Goal: Task Accomplishment & Management: Complete application form

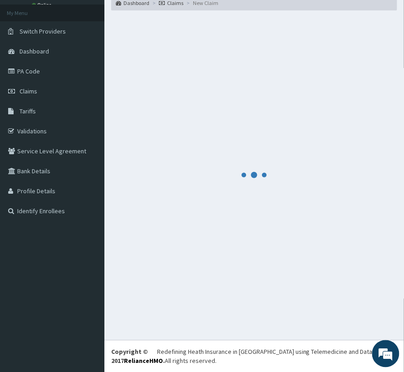
scroll to position [48, 0]
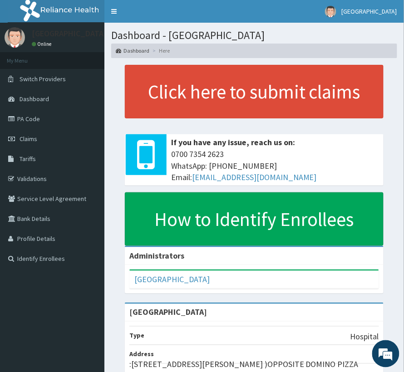
click at [31, 122] on link "PA Code" at bounding box center [52, 119] width 104 height 20
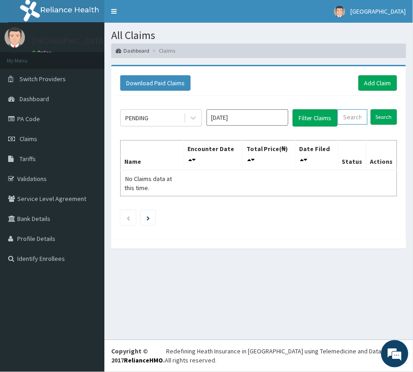
click at [345, 116] on input "text" at bounding box center [353, 116] width 30 height 15
paste input "DUP/10051/B"
type input "DUP/10051/B"
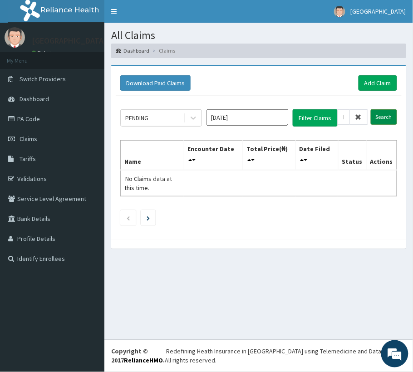
click at [388, 114] on input "Search" at bounding box center [384, 116] width 26 height 15
click at [364, 118] on span at bounding box center [359, 116] width 18 height 15
paste input "GTA/10006/A"
type input "GTA/10006/A"
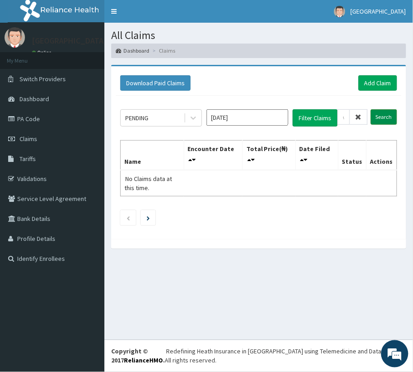
click at [378, 117] on input "Search" at bounding box center [384, 116] width 26 height 15
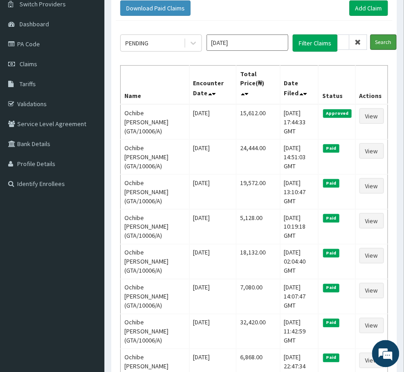
scroll to position [68, 0]
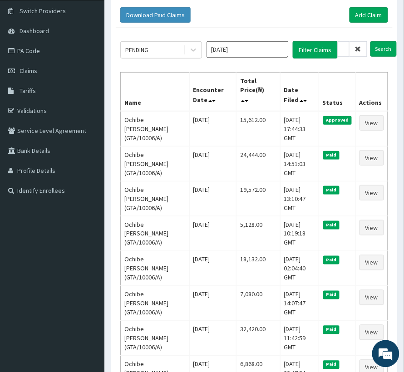
click at [360, 48] on icon at bounding box center [358, 49] width 6 height 6
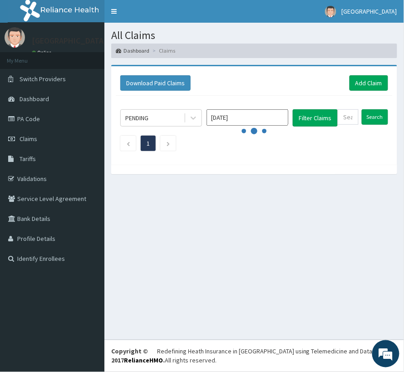
scroll to position [0, 0]
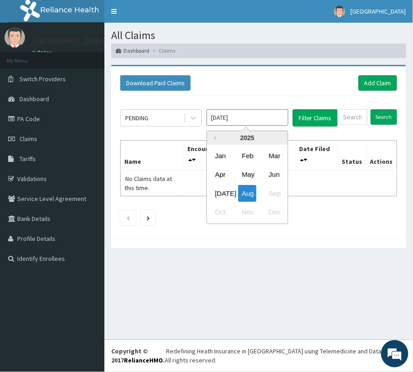
click at [246, 122] on input "Aug 2025" at bounding box center [247, 117] width 82 height 16
click at [216, 192] on div "Jul" at bounding box center [220, 193] width 18 height 17
type input "Jul 2025"
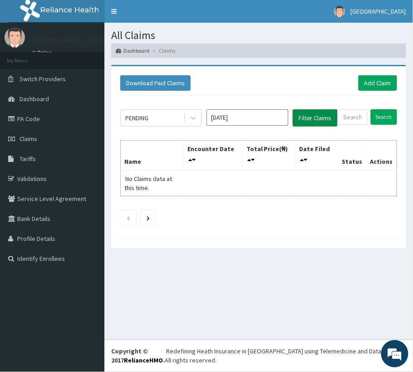
click at [318, 120] on button "Filter Claims" at bounding box center [315, 117] width 45 height 17
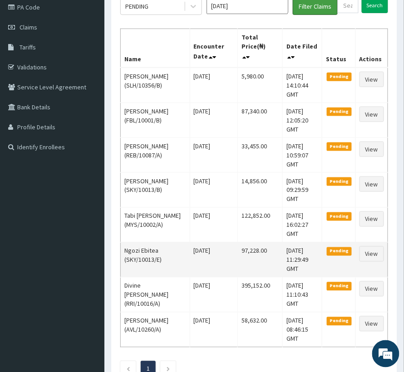
scroll to position [84, 0]
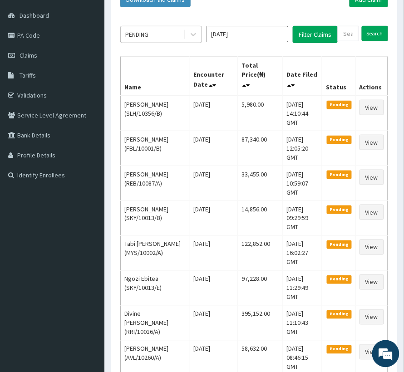
click at [182, 29] on div "PENDING" at bounding box center [152, 34] width 63 height 15
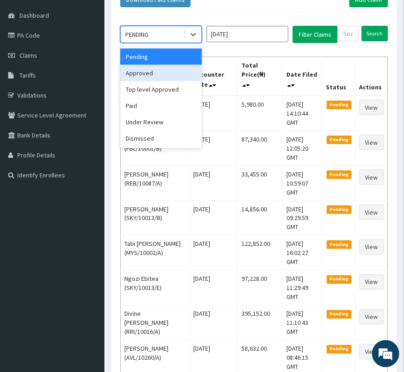
click at [160, 69] on div "Approved" at bounding box center [161, 73] width 82 height 16
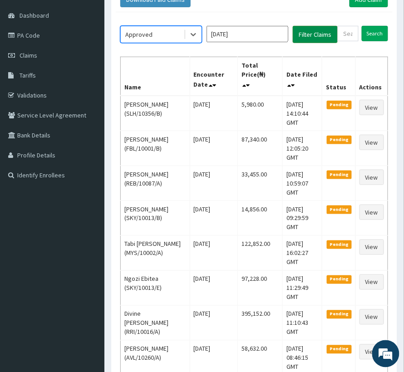
click at [309, 37] on button "Filter Claims" at bounding box center [315, 34] width 45 height 17
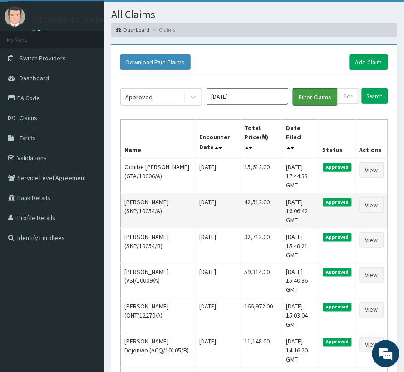
scroll to position [0, 0]
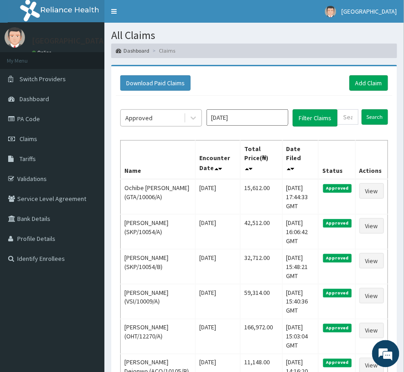
click at [142, 113] on div "Approved" at bounding box center [152, 118] width 63 height 15
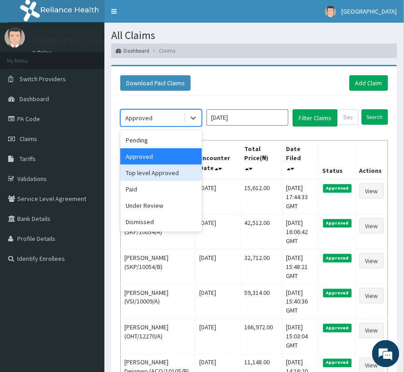
click at [153, 171] on div "Top level Approved" at bounding box center [161, 173] width 82 height 16
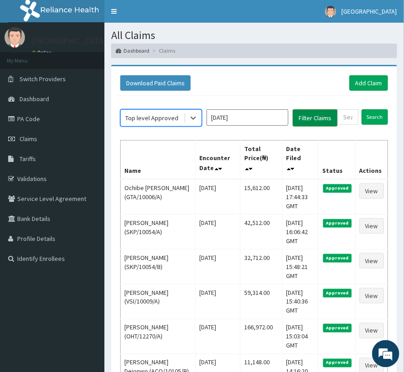
click at [301, 122] on button "Filter Claims" at bounding box center [315, 117] width 45 height 17
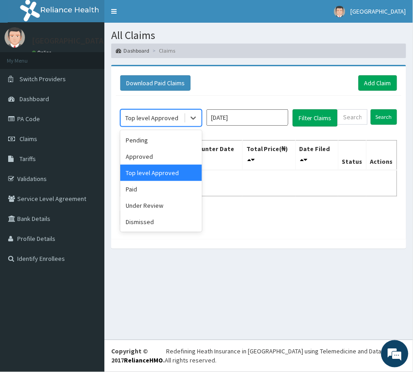
click at [156, 118] on div "Top level Approved" at bounding box center [151, 117] width 53 height 9
drag, startPoint x: 130, startPoint y: 192, endPoint x: 140, endPoint y: 183, distance: 12.9
click at [131, 192] on div "Paid" at bounding box center [161, 189] width 82 height 16
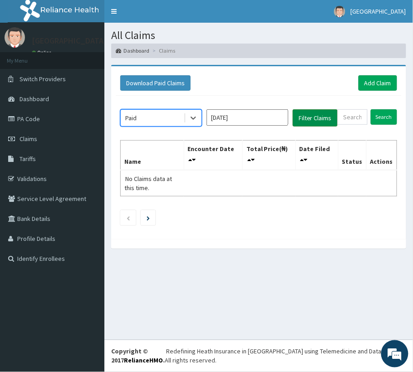
click at [327, 117] on button "Filter Claims" at bounding box center [315, 117] width 45 height 17
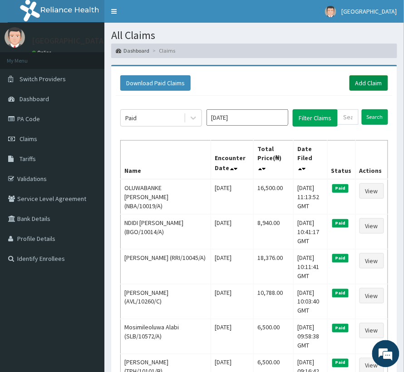
click at [358, 81] on link "Add Claim" at bounding box center [368, 82] width 39 height 15
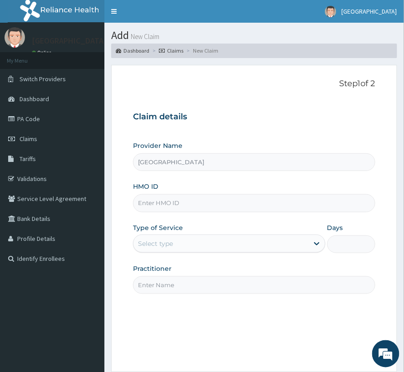
drag, startPoint x: 0, startPoint y: 0, endPoint x: 216, endPoint y: 211, distance: 302.0
type input "DUP/10051/B"
drag, startPoint x: 175, startPoint y: 253, endPoint x: 172, endPoint y: 274, distance: 21.1
click at [175, 255] on div "Provider Name [GEOGRAPHIC_DATA] HMO ID DUP/10051/B Type of Service Select type …" at bounding box center [254, 217] width 242 height 152
click at [168, 242] on div "Select type" at bounding box center [155, 243] width 35 height 9
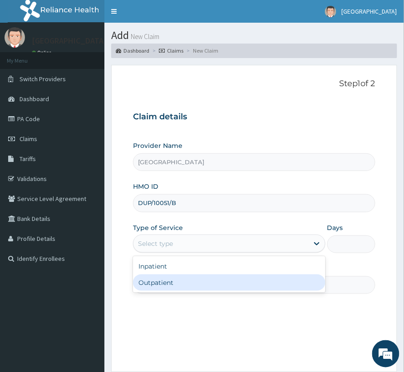
click at [168, 284] on div "Outpatient" at bounding box center [229, 283] width 192 height 16
type input "1"
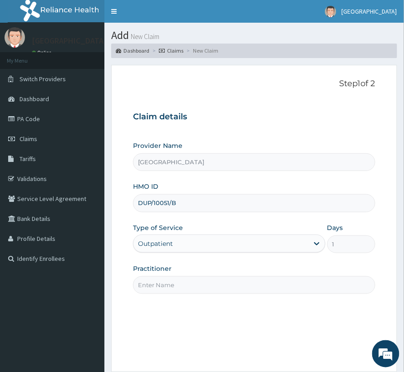
click at [170, 284] on input "Practitioner" at bounding box center [254, 285] width 242 height 18
type input "[PERSON_NAME]"
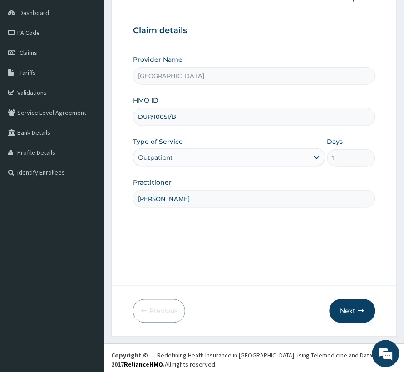
scroll to position [91, 0]
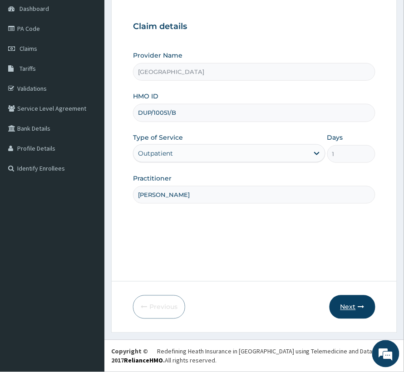
click at [340, 297] on button "Next" at bounding box center [352, 307] width 46 height 24
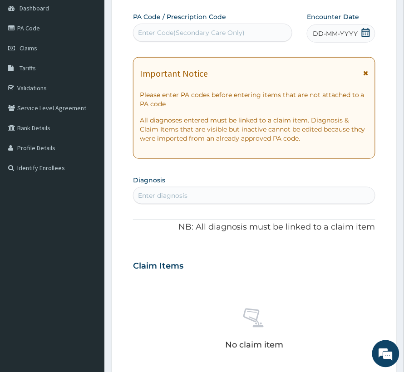
click at [189, 33] on div "Enter Code(Secondary Care Only)" at bounding box center [191, 32] width 107 height 9
paste input "DUP/10051/B"
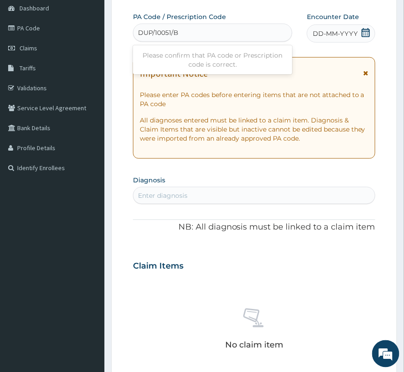
type input "DUP/10051/B"
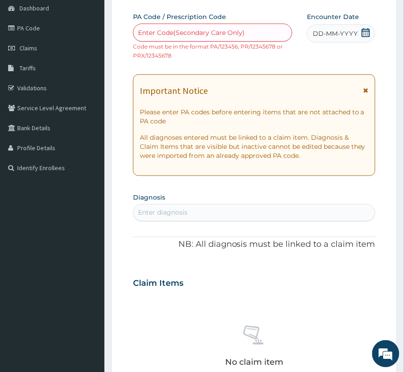
click at [195, 32] on div "Enter Code(Secondary Care Only)" at bounding box center [191, 32] width 107 height 9
paste input "PA/ECFF7D"
type input "PA/ECFF7D"
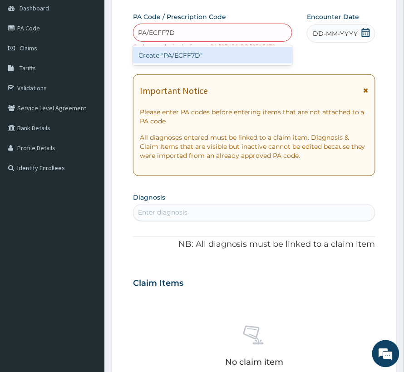
click at [200, 58] on div "Create "PA/ECFF7D"" at bounding box center [212, 55] width 159 height 16
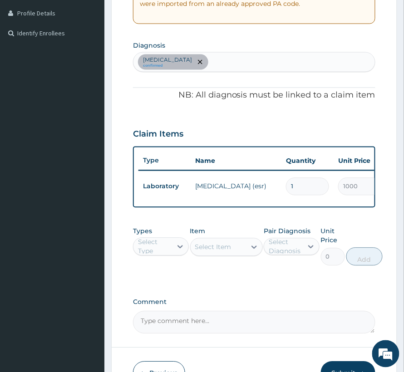
scroll to position [242, 0]
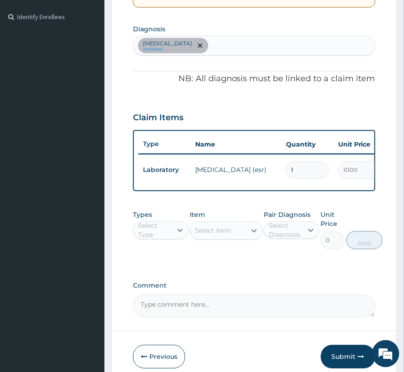
click at [153, 231] on div "Select Type" at bounding box center [161, 230] width 56 height 18
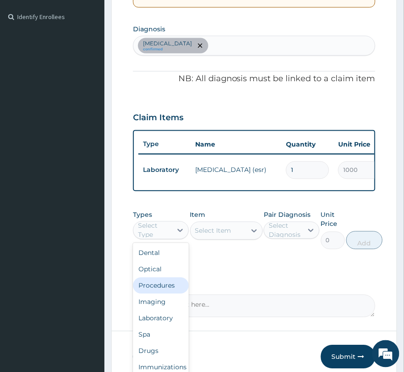
click at [158, 294] on div "Procedures" at bounding box center [161, 286] width 56 height 16
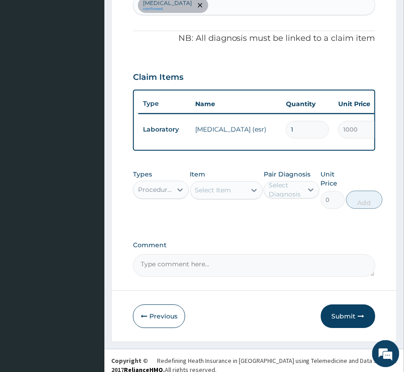
scroll to position [301, 0]
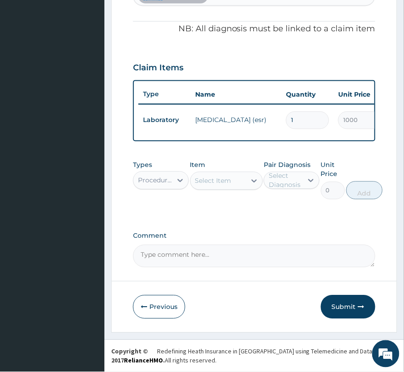
click at [222, 180] on div "Select Item" at bounding box center [213, 181] width 36 height 9
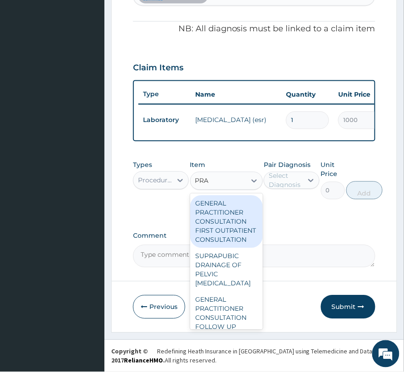
type input "PRAC"
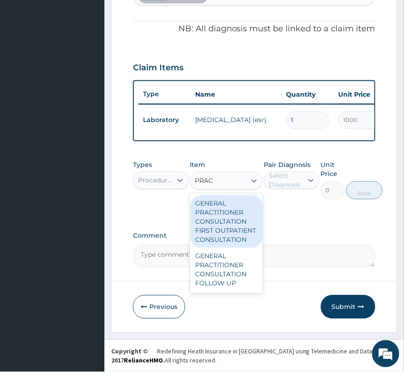
click at [222, 224] on div "GENERAL PRACTITIONER CONSULTATION FIRST OUTPATIENT CONSULTATION" at bounding box center [226, 222] width 73 height 53
type input "3000"
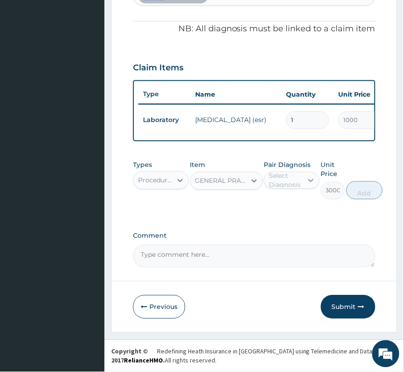
click at [307, 187] on div at bounding box center [311, 180] width 16 height 16
click at [287, 207] on label "[MEDICAL_DATA]" at bounding box center [301, 202] width 45 height 9
checkbox input "true"
click at [378, 187] on button "Add" at bounding box center [369, 191] width 36 height 18
type input "0"
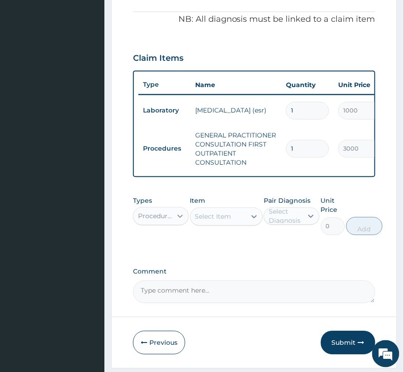
click at [175, 225] on div at bounding box center [180, 216] width 16 height 16
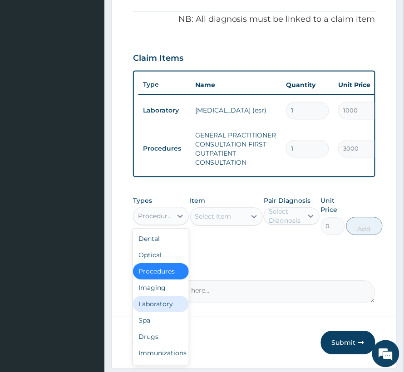
click at [152, 312] on div "Laboratory" at bounding box center [161, 304] width 56 height 16
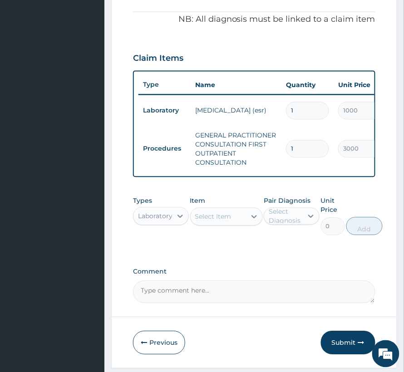
click at [209, 221] on div "Select Item" at bounding box center [213, 216] width 36 height 9
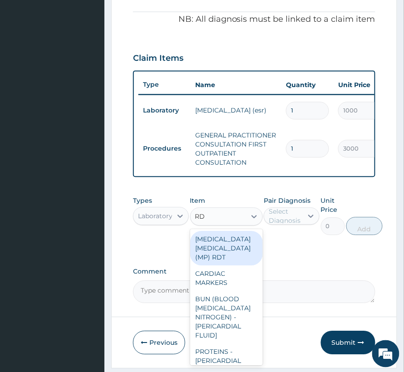
type input "RDT"
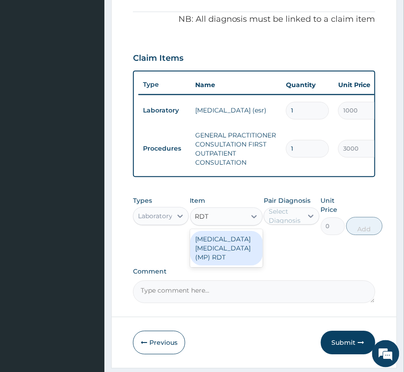
click at [215, 254] on div "[MEDICAL_DATA] [MEDICAL_DATA] (MP) RDT" at bounding box center [226, 248] width 73 height 34
type input "1500"
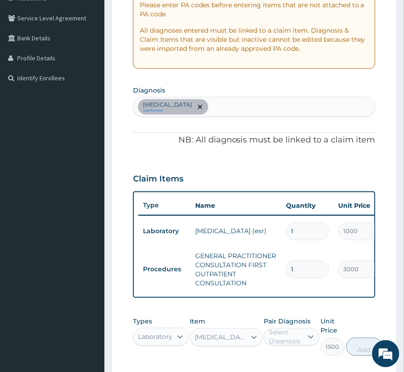
scroll to position [180, 0]
click at [258, 104] on div "[MEDICAL_DATA] confirmed" at bounding box center [253, 107] width 241 height 19
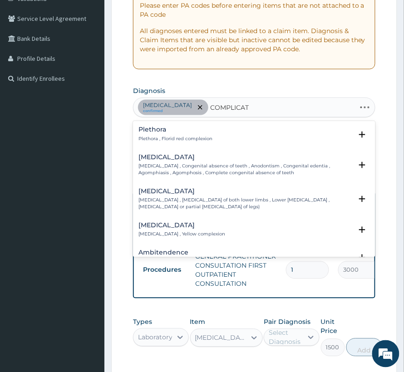
type input "COMPLICATE"
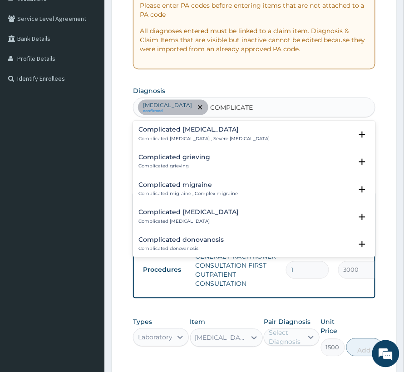
click at [193, 129] on h4 "Complicated [MEDICAL_DATA]" at bounding box center [203, 130] width 131 height 7
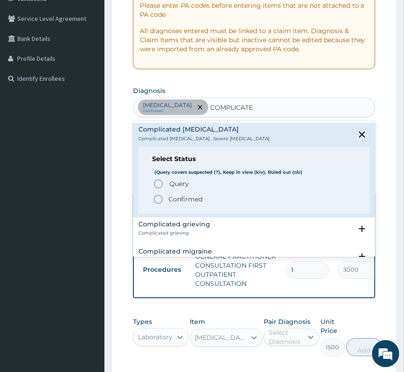
drag, startPoint x: 179, startPoint y: 195, endPoint x: 185, endPoint y: 195, distance: 6.4
click at [181, 195] on p "Confirmed" at bounding box center [185, 199] width 34 height 9
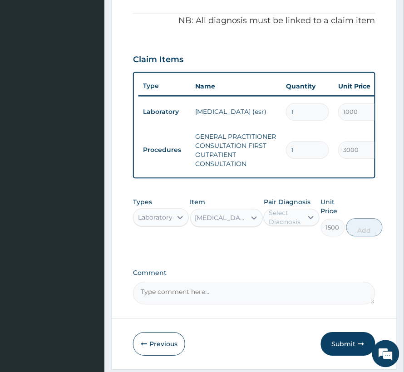
scroll to position [301, 0]
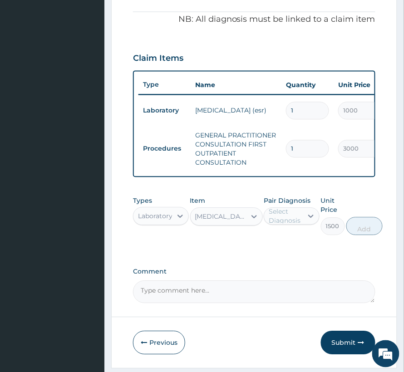
click at [289, 226] on div "Select Diagnosis" at bounding box center [285, 216] width 33 height 18
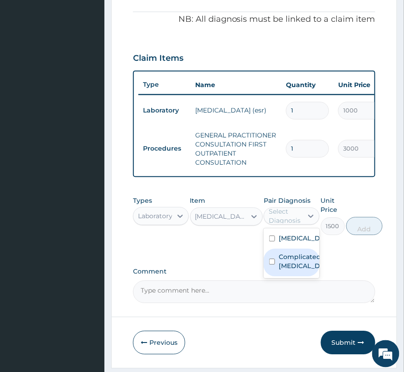
drag, startPoint x: 295, startPoint y: 291, endPoint x: 334, endPoint y: 256, distance: 53.0
click at [295, 271] on label "Complicated [MEDICAL_DATA]" at bounding box center [301, 262] width 45 height 18
checkbox input "true"
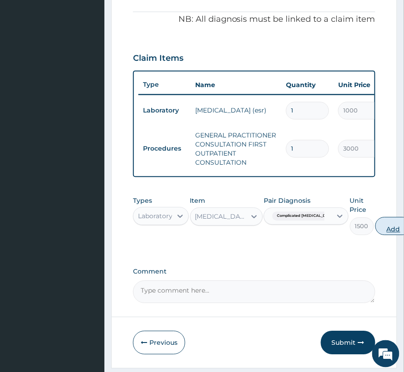
click at [376, 236] on button "Add" at bounding box center [393, 226] width 36 height 18
type input "0"
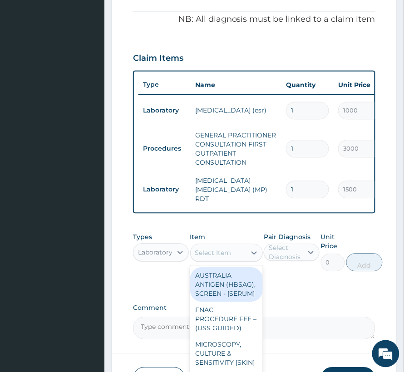
click at [209, 258] on div "Select Item" at bounding box center [213, 253] width 36 height 9
type input "X"
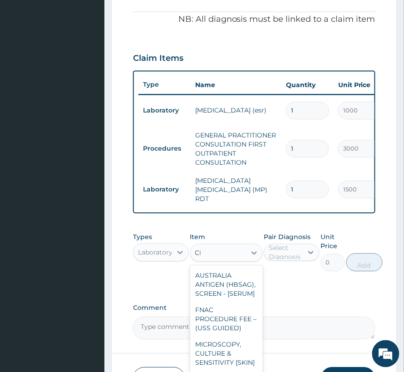
type input "CBC"
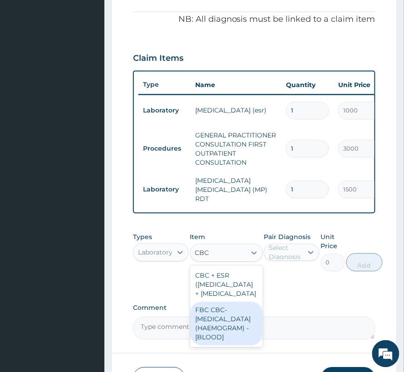
click at [216, 346] on div "FBC CBC-[MEDICAL_DATA] (HAEMOGRAM) - [BLOOD]" at bounding box center [226, 324] width 73 height 44
type input "3000"
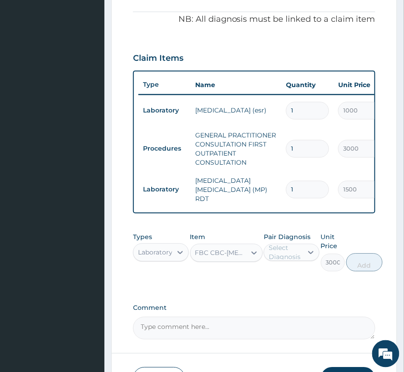
drag, startPoint x: 266, startPoint y: 249, endPoint x: 282, endPoint y: 260, distance: 19.3
click at [276, 255] on div "Select Diagnosis" at bounding box center [292, 252] width 56 height 17
drag, startPoint x: 290, startPoint y: 258, endPoint x: 294, endPoint y: 261, distance: 5.5
click at [290, 258] on div "Select Diagnosis" at bounding box center [285, 253] width 33 height 18
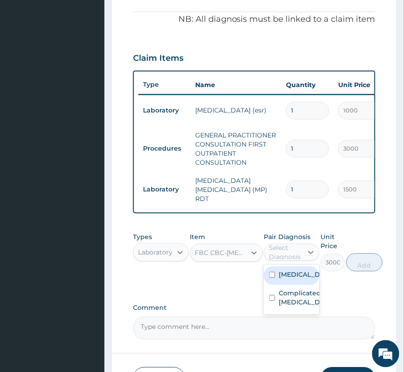
drag, startPoint x: 290, startPoint y: 295, endPoint x: 348, endPoint y: 265, distance: 64.9
click at [292, 280] on label "[MEDICAL_DATA]" at bounding box center [301, 274] width 45 height 9
checkbox input "true"
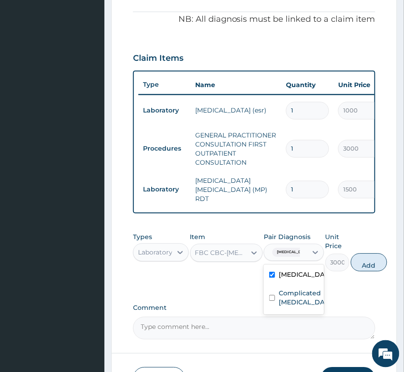
click at [381, 266] on button "Add" at bounding box center [369, 263] width 36 height 18
type input "0"
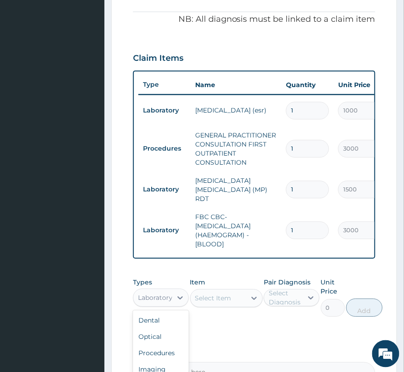
click at [159, 302] on div "Laboratory" at bounding box center [155, 298] width 34 height 9
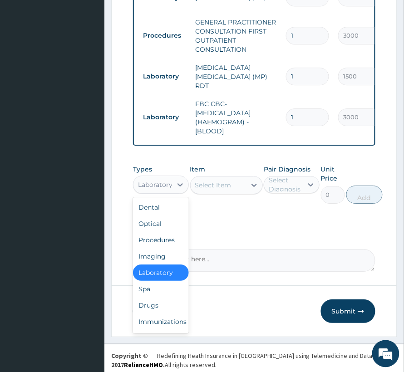
scroll to position [422, 0]
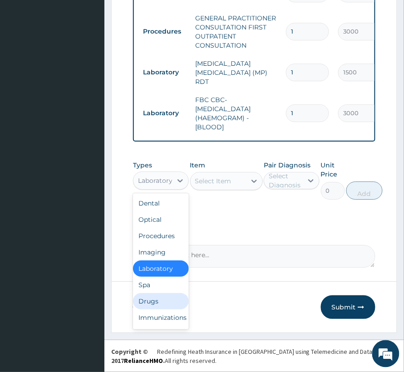
click at [153, 307] on div "Drugs" at bounding box center [161, 301] width 56 height 16
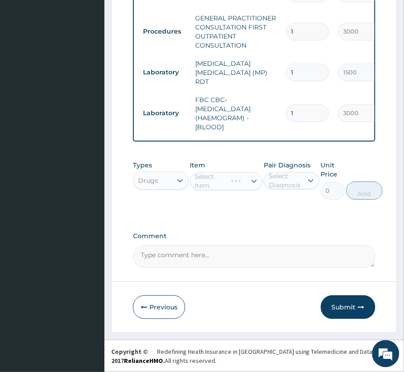
click at [313, 167] on div "Pair Diagnosis Select Diagnosis" at bounding box center [292, 180] width 56 height 39
click at [307, 178] on icon at bounding box center [310, 180] width 9 height 9
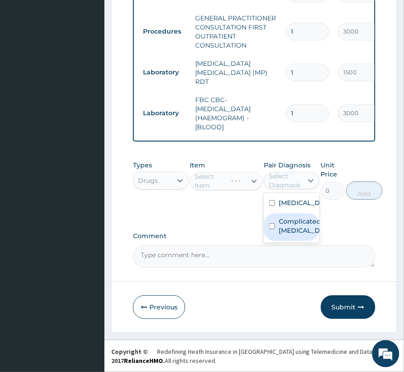
click at [295, 235] on label "Complicated [MEDICAL_DATA]" at bounding box center [301, 226] width 45 height 18
checkbox input "true"
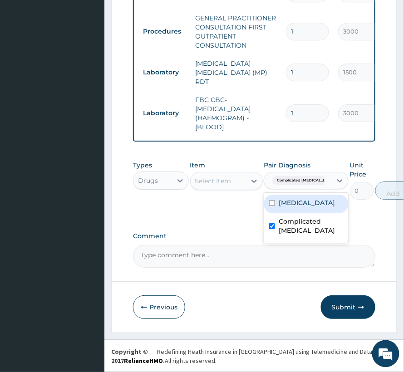
click at [231, 180] on div "Select Item" at bounding box center [218, 181] width 55 height 15
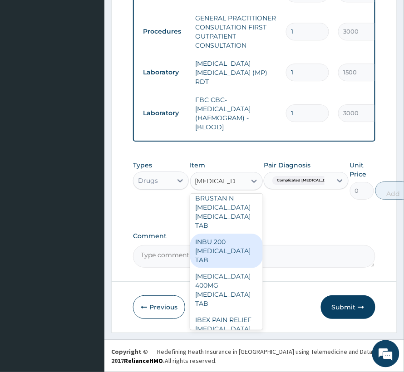
scroll to position [242, 0]
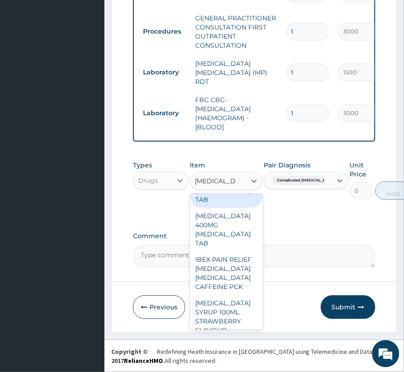
click at [226, 182] on input "[MEDICAL_DATA]" at bounding box center [215, 181] width 40 height 9
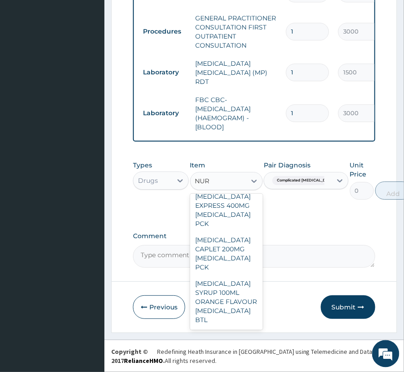
scroll to position [131, 0]
type input "NURO"
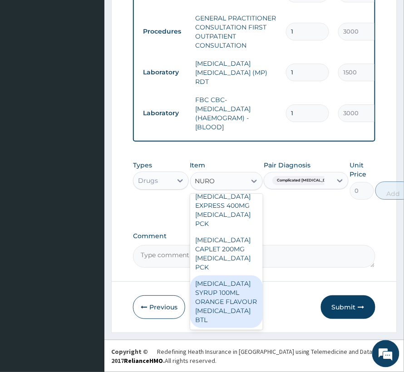
click at [232, 302] on div "[MEDICAL_DATA] SYRUP 100ML ORANGE FLAVOUR [MEDICAL_DATA] BTL" at bounding box center [226, 301] width 73 height 53
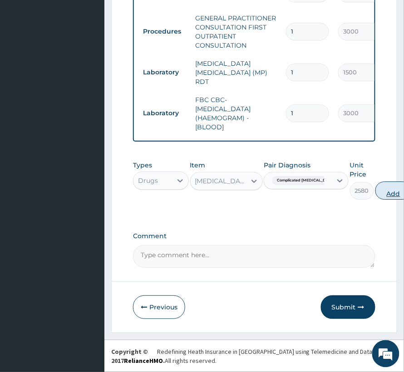
click at [376, 190] on button "Add" at bounding box center [393, 191] width 36 height 18
type input "0"
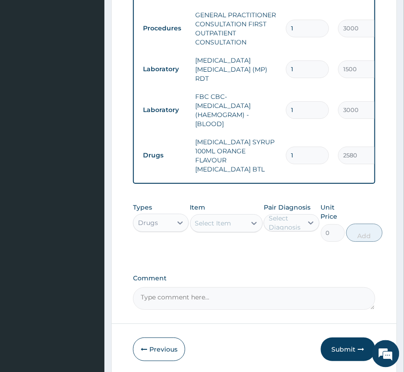
click at [222, 219] on div "Select Item" at bounding box center [213, 223] width 36 height 9
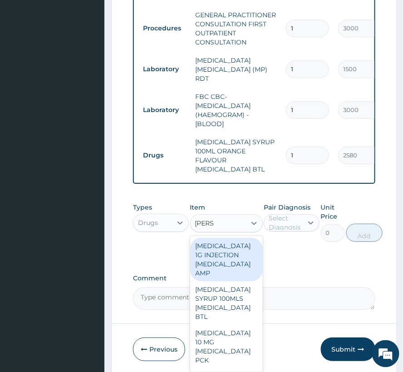
type input "LORAT"
click at [216, 238] on div "[MEDICAL_DATA] SYRUP 100MLS [MEDICAL_DATA] BTL" at bounding box center [226, 260] width 73 height 44
type input "960"
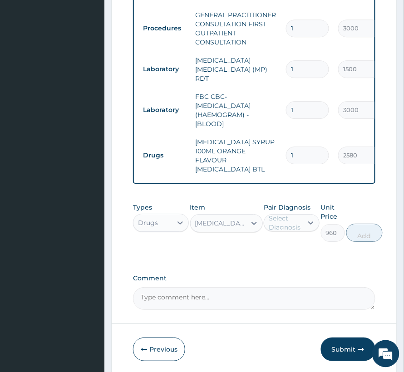
click at [280, 218] on div "Select Diagnosis" at bounding box center [285, 223] width 33 height 18
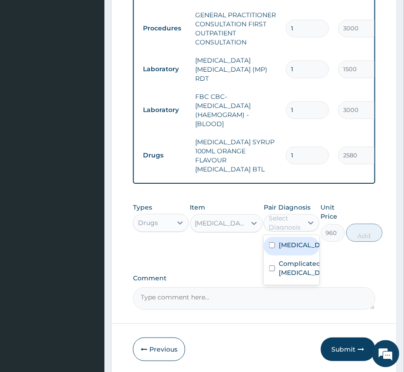
click at [300, 247] on label "[MEDICAL_DATA]" at bounding box center [301, 245] width 45 height 9
checkbox input "true"
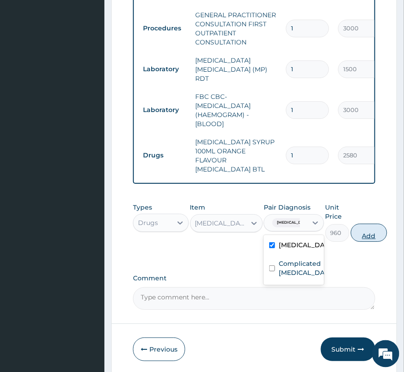
click at [375, 231] on button "Add" at bounding box center [369, 233] width 36 height 18
type input "0"
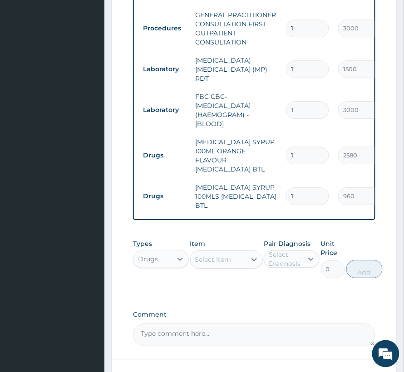
click at [231, 252] on div "Select Item" at bounding box center [218, 259] width 55 height 15
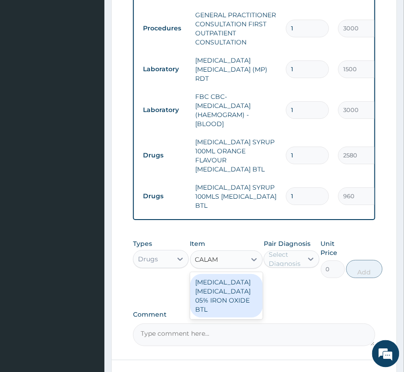
type input "CALAMI"
click at [236, 290] on div "[MEDICAL_DATA] [MEDICAL_DATA] 05% IRON OXIDE BTL" at bounding box center [226, 296] width 73 height 44
type input "276"
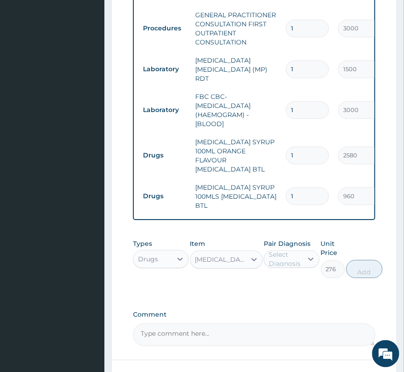
drag, startPoint x: 278, startPoint y: 251, endPoint x: 278, endPoint y: 264, distance: 13.2
click at [278, 254] on div "Select Diagnosis" at bounding box center [285, 259] width 33 height 18
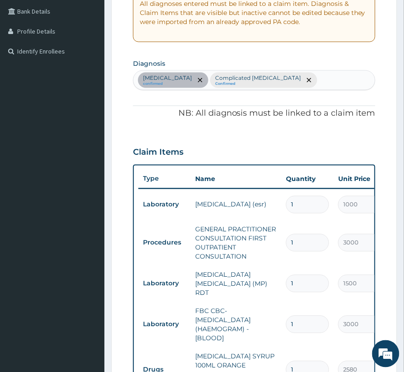
scroll to position [180, 0]
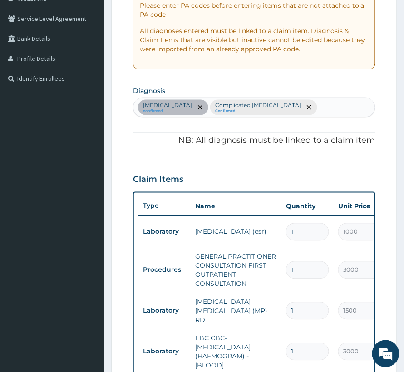
click at [359, 116] on div "[MEDICAL_DATA] confirmed Complicated [MEDICAL_DATA] Confirmed" at bounding box center [253, 107] width 241 height 19
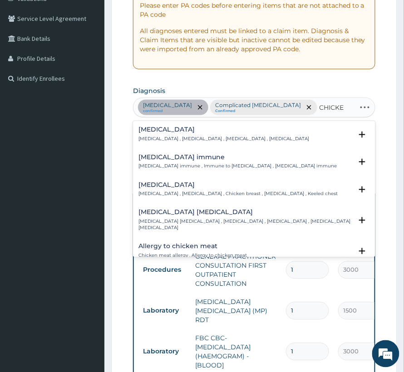
type input "CHICKEN"
click at [227, 137] on p "[MEDICAL_DATA] , [MEDICAL_DATA] , [MEDICAL_DATA] , [MEDICAL_DATA]" at bounding box center [223, 139] width 171 height 6
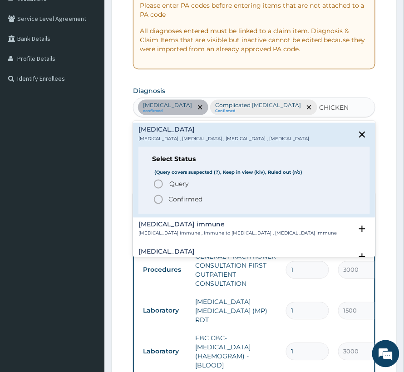
click at [193, 200] on p "Confirmed" at bounding box center [185, 199] width 34 height 9
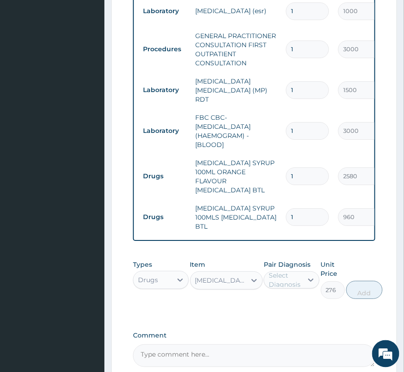
scroll to position [422, 0]
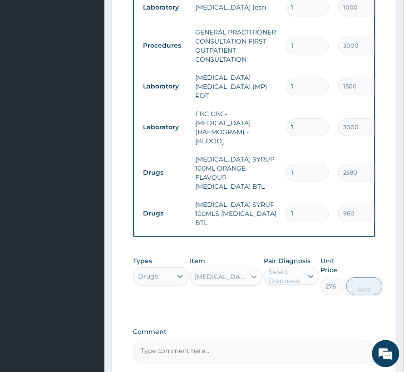
click at [247, 269] on div at bounding box center [254, 277] width 16 height 16
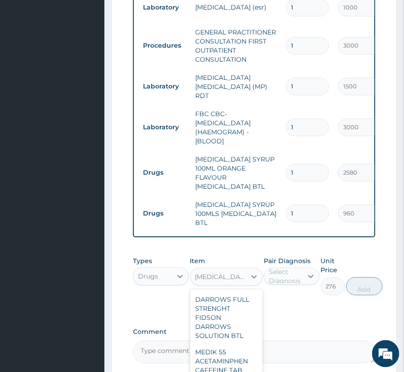
scroll to position [57089, 0]
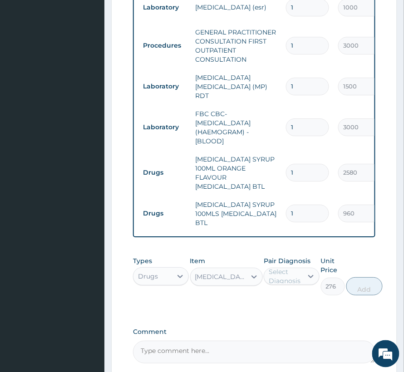
click at [224, 272] on div "[MEDICAL_DATA] [MEDICAL_DATA] 05% IRON OXIDE BTL" at bounding box center [221, 276] width 52 height 9
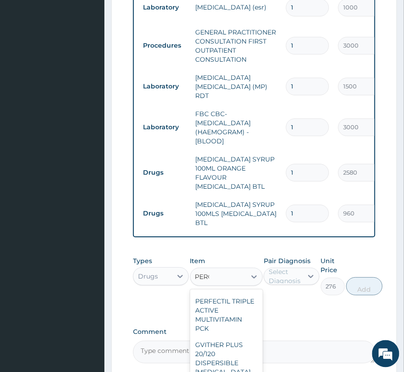
scroll to position [0, 0]
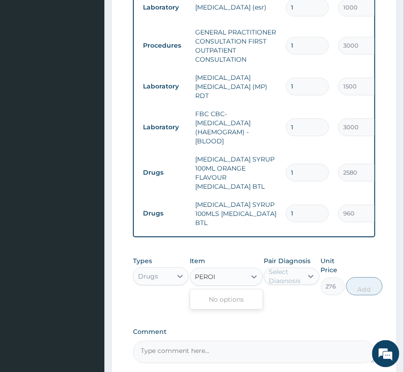
type input "PERO"
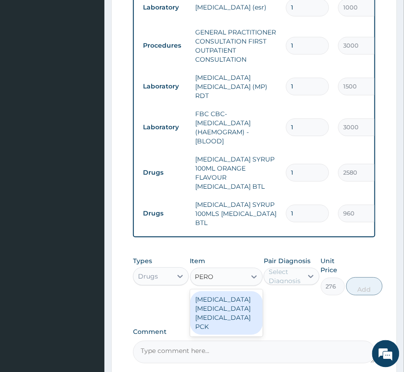
click at [229, 291] on div "[MEDICAL_DATA] [MEDICAL_DATA] [MEDICAL_DATA] PCK" at bounding box center [226, 313] width 73 height 44
type input "2800"
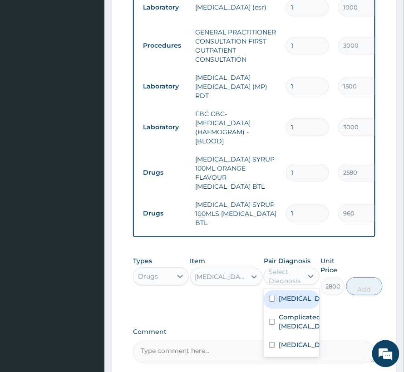
click at [279, 267] on div "Select Diagnosis" at bounding box center [285, 276] width 33 height 18
click at [295, 341] on label "[MEDICAL_DATA]" at bounding box center [301, 344] width 45 height 9
checkbox input "true"
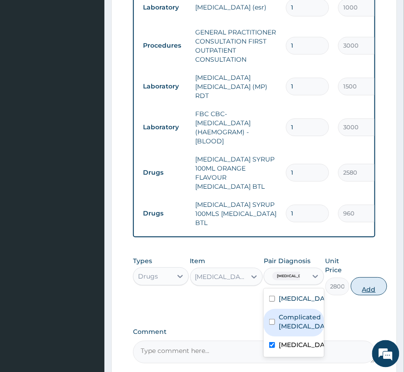
click at [365, 277] on button "Add" at bounding box center [369, 286] width 36 height 18
type input "0"
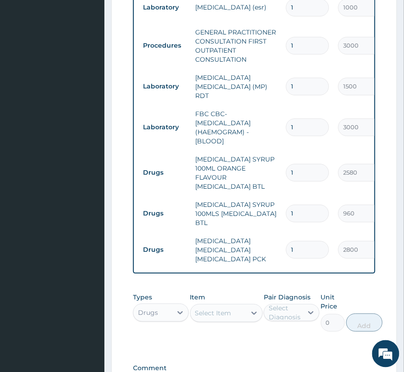
click at [224, 309] on div "Select Item" at bounding box center [213, 313] width 36 height 9
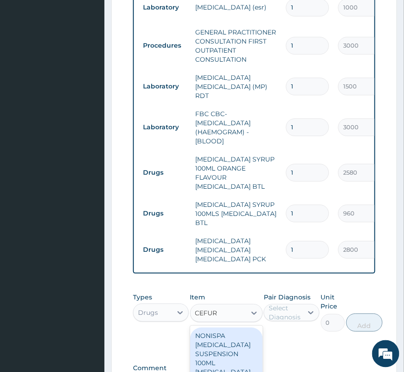
type input "CEFURO"
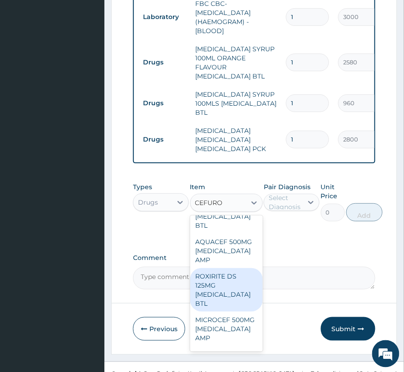
scroll to position [676, 0]
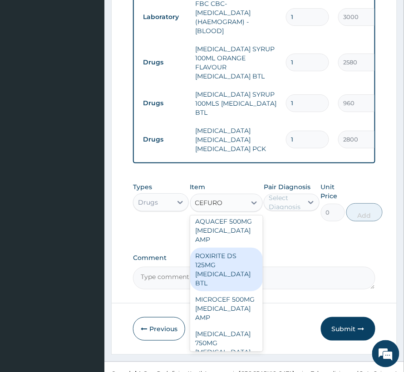
click at [204, 265] on div "ROXIRITE DS 125MG [MEDICAL_DATA] BTL" at bounding box center [226, 270] width 73 height 44
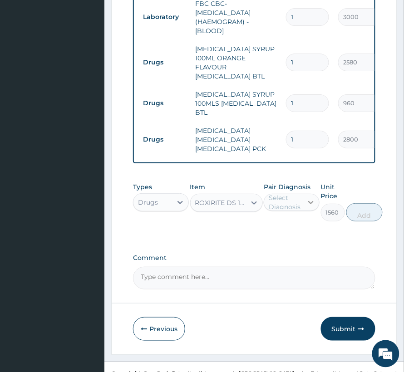
click at [312, 198] on icon at bounding box center [310, 202] width 9 height 9
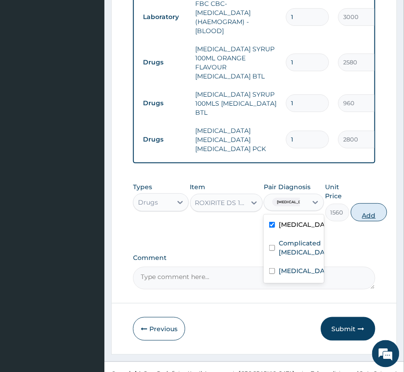
click at [382, 203] on button "Add" at bounding box center [369, 212] width 36 height 18
type input "0"
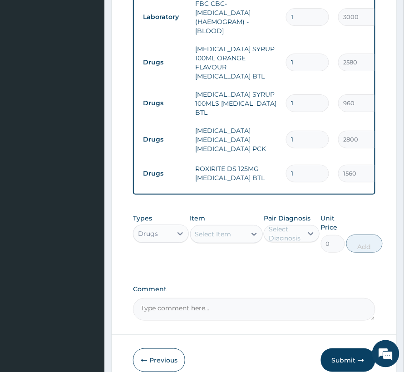
click at [218, 230] on div "Select Item" at bounding box center [213, 234] width 36 height 9
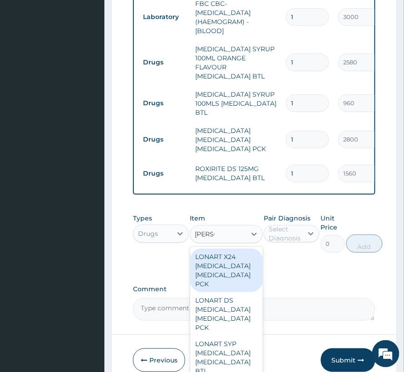
type input "LONAR"
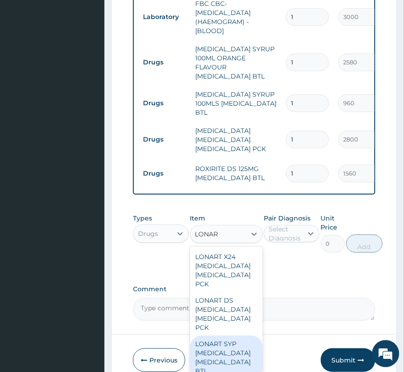
click at [227, 336] on div "LONART SYP [MEDICAL_DATA] [MEDICAL_DATA] BTL" at bounding box center [226, 358] width 73 height 44
type input "1524"
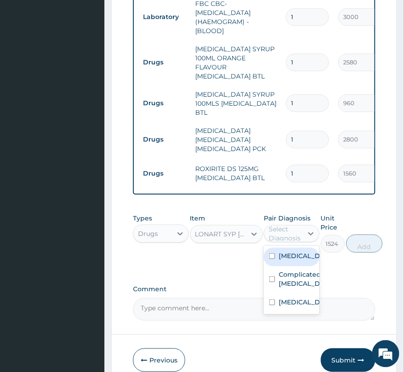
click at [287, 225] on div "Select Diagnosis" at bounding box center [285, 234] width 33 height 18
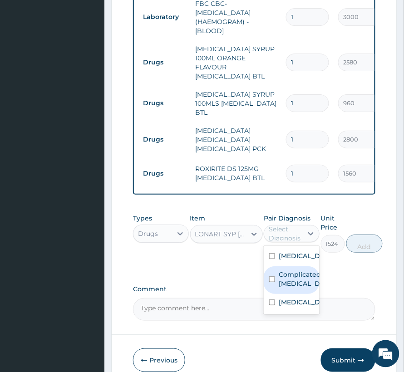
click at [291, 278] on label "Complicated [MEDICAL_DATA]" at bounding box center [301, 279] width 45 height 18
checkbox input "true"
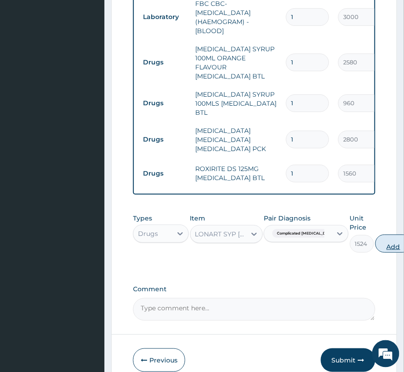
click at [378, 235] on button "Add" at bounding box center [393, 244] width 36 height 18
type input "0"
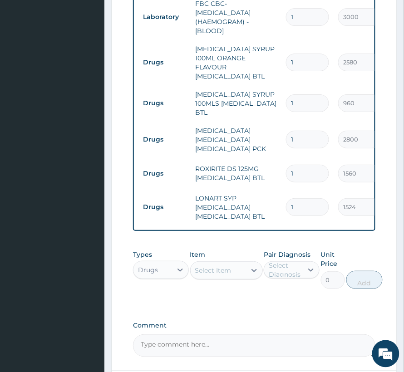
click at [201, 263] on div "Select Item" at bounding box center [218, 270] width 55 height 15
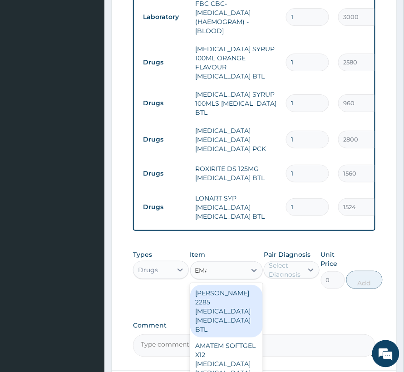
type input "EMAL"
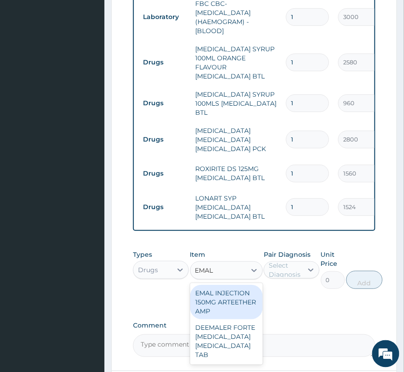
click at [229, 285] on div "EMAL INJECTION 150MG ARTEETHER AMP" at bounding box center [226, 302] width 73 height 34
type input "876"
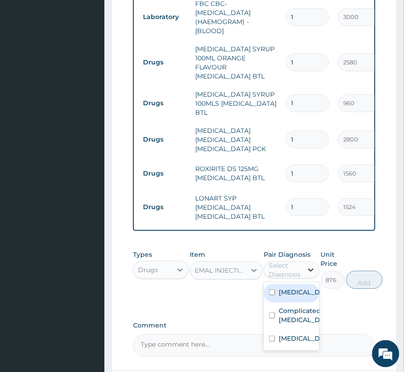
click at [306, 265] on icon at bounding box center [310, 269] width 9 height 9
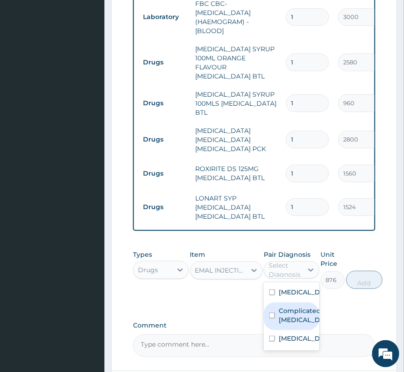
drag, startPoint x: 298, startPoint y: 333, endPoint x: 296, endPoint y: 300, distance: 33.7
click at [296, 300] on div "[MEDICAL_DATA] Complicated [MEDICAL_DATA] [MEDICAL_DATA]" at bounding box center [292, 316] width 56 height 69
click at [296, 303] on div "Complicated [MEDICAL_DATA]" at bounding box center [292, 317] width 56 height 28
checkbox input "true"
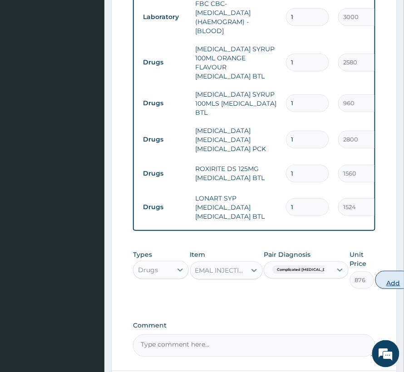
click at [380, 271] on button "Add" at bounding box center [393, 280] width 36 height 18
type input "0"
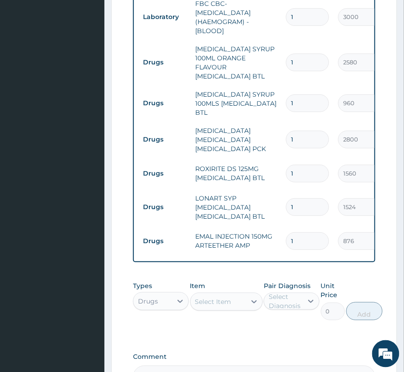
click at [215, 297] on div "Select Item" at bounding box center [213, 301] width 36 height 9
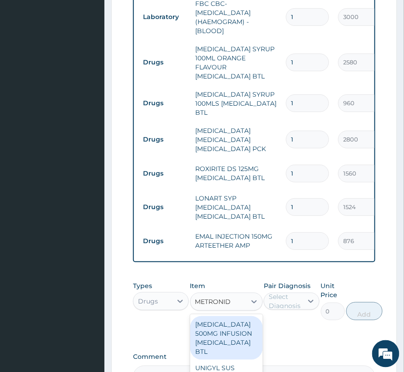
type input "METRONIDA"
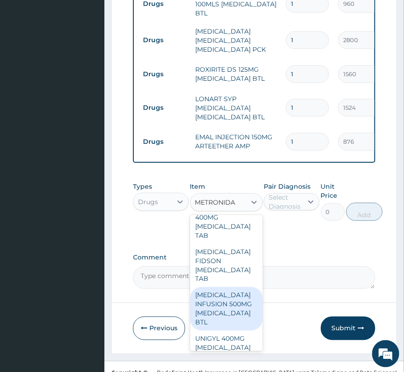
scroll to position [706, 0]
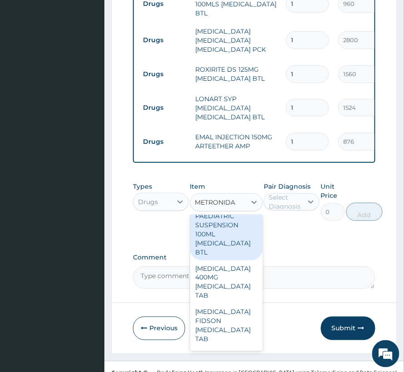
click at [221, 233] on div "EMGYL PAEDIATRIC SUSPENSION 100ML [MEDICAL_DATA] BTL" at bounding box center [226, 230] width 73 height 62
type input "360"
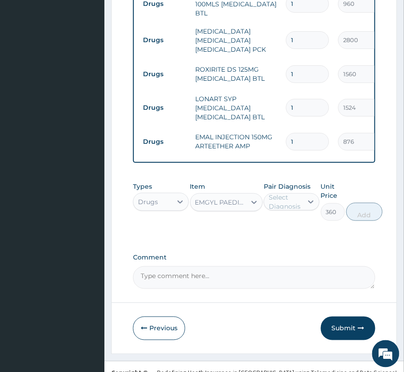
click at [237, 198] on div "EMGYL PAEDIATRIC SUSPENSION 100ML [MEDICAL_DATA] BTL" at bounding box center [221, 202] width 52 height 9
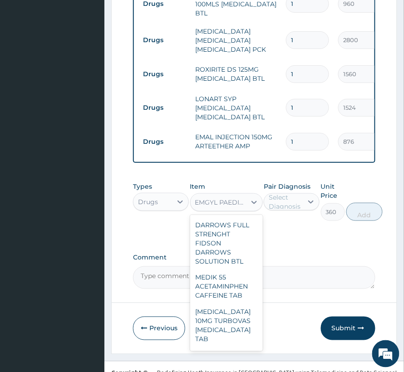
scroll to position [53921, 0]
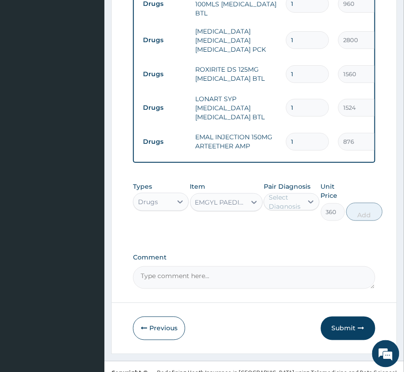
click at [231, 198] on div "EMGYL PAEDIATRIC SUSPENSION 100ML [MEDICAL_DATA] BTL" at bounding box center [221, 202] width 52 height 9
paste input "[MEDICAL_DATA] SYRUP 100ML [MEDICAL_DATA] BTL"
type input "[MEDICAL_DATA] SYRUP 100ML [MEDICAL_DATA] BTL"
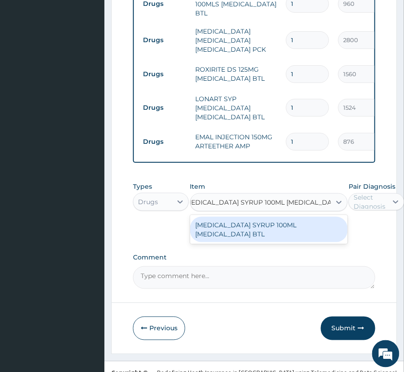
click at [233, 217] on div "[MEDICAL_DATA] SYRUP 100ML [MEDICAL_DATA] BTL" at bounding box center [268, 229] width 157 height 25
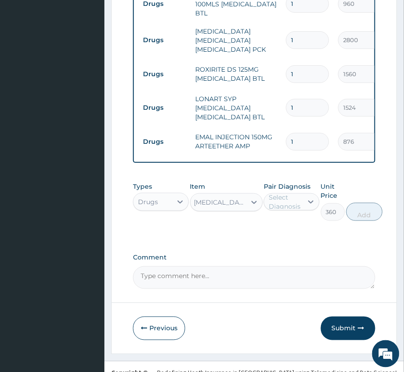
click at [287, 193] on div "Select Diagnosis" at bounding box center [285, 202] width 33 height 18
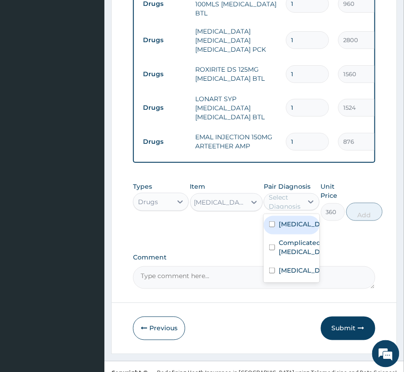
click at [295, 220] on label "[MEDICAL_DATA]" at bounding box center [301, 224] width 45 height 9
checkbox input "true"
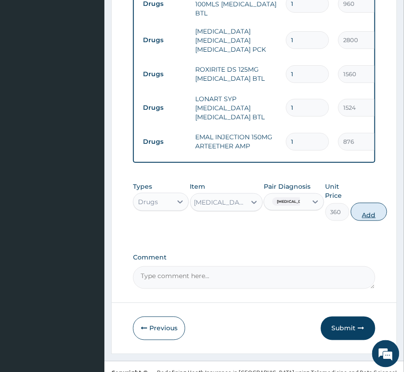
click at [387, 203] on button "Add" at bounding box center [369, 212] width 36 height 18
type input "0"
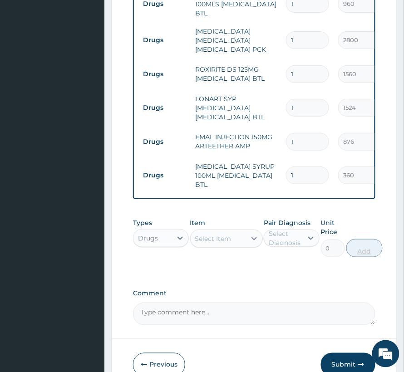
scroll to position [0, 0]
drag, startPoint x: 305, startPoint y: 108, endPoint x: 273, endPoint y: 113, distance: 32.2
click at [273, 126] on tr "Drugs EMAL INJECTION 150MG ARTEETHER AMP 1 876 876.00 Complicated [MEDICAL_DATA…" at bounding box center [360, 141] width 445 height 31
type input "2"
type input "1752.00"
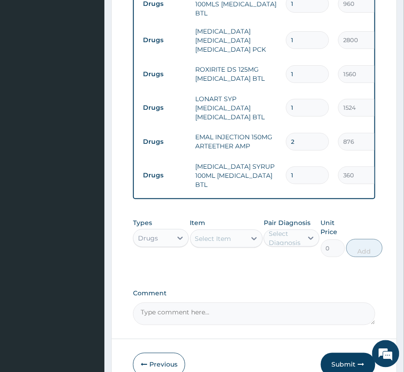
type input "2"
click at [310, 303] on textarea "Comment" at bounding box center [254, 314] width 242 height 23
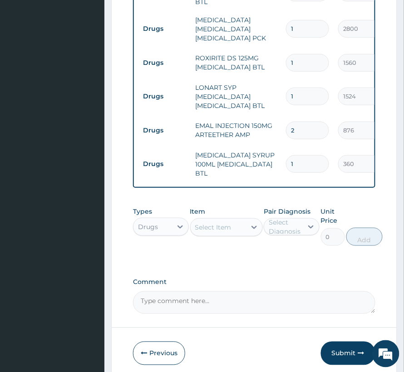
scroll to position [663, 0]
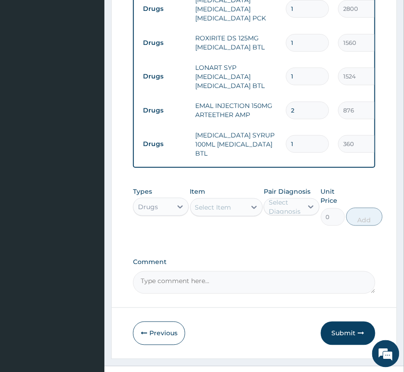
drag, startPoint x: 368, startPoint y: 307, endPoint x: 384, endPoint y: 304, distance: 15.8
click at [368, 322] on button "Submit" at bounding box center [348, 334] width 54 height 24
